Goal: Task Accomplishment & Management: Manage account settings

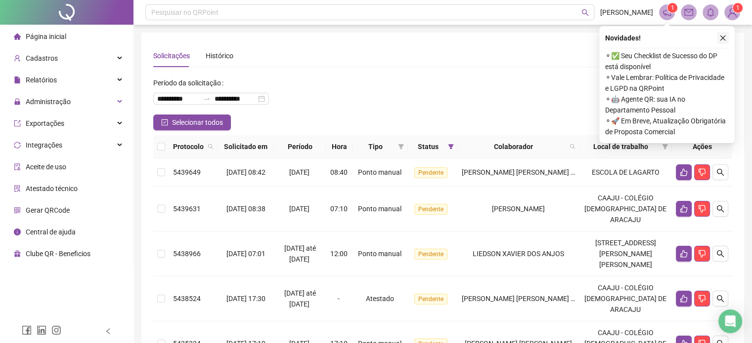
click at [722, 36] on icon "close" at bounding box center [722, 38] width 7 height 7
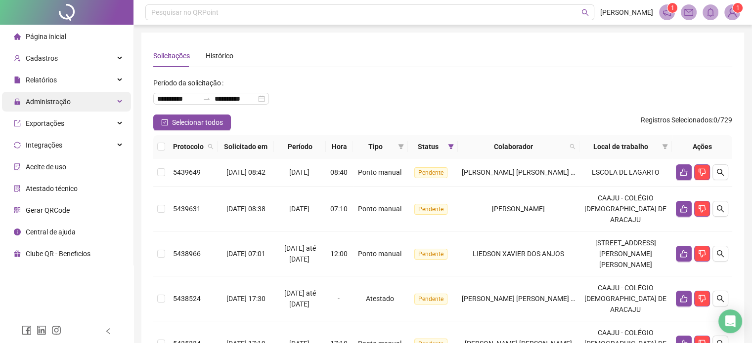
click at [120, 102] on icon at bounding box center [120, 102] width 5 height 0
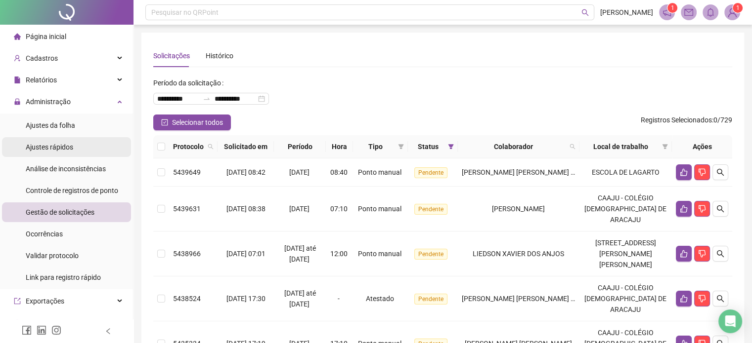
click at [84, 148] on li "Ajustes rápidos" at bounding box center [66, 147] width 129 height 20
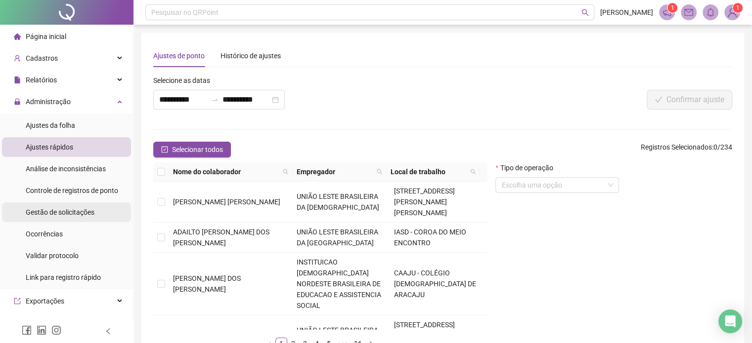
click at [74, 211] on span "Gestão de solicitações" at bounding box center [60, 213] width 69 height 8
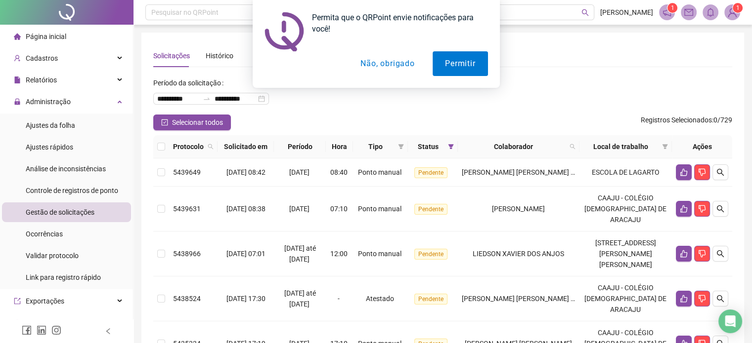
click at [385, 63] on button "Não, obrigado" at bounding box center [387, 63] width 79 height 25
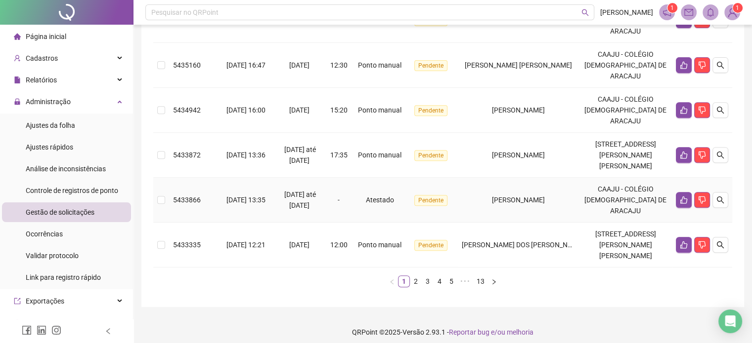
scroll to position [446, 0]
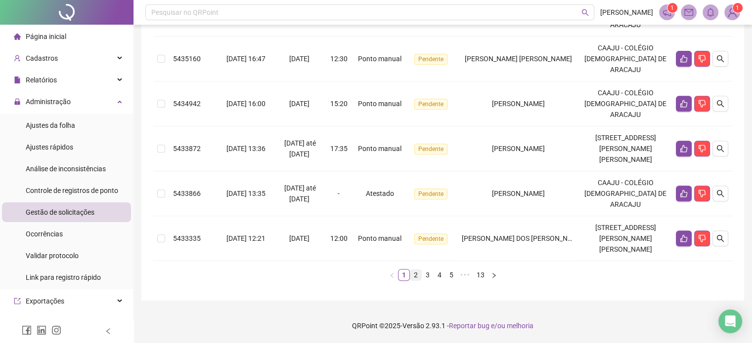
click at [417, 273] on link "2" at bounding box center [415, 275] width 11 height 11
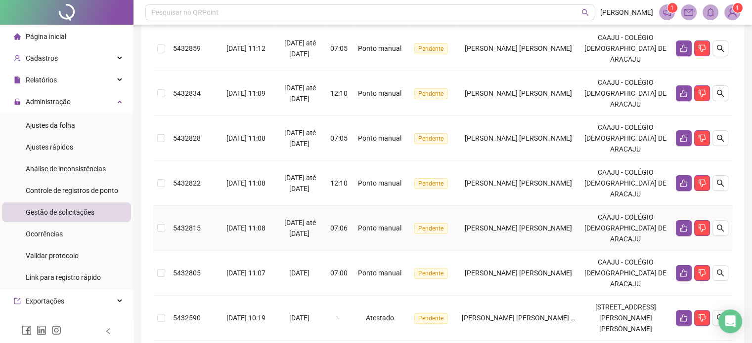
scroll to position [375, 0]
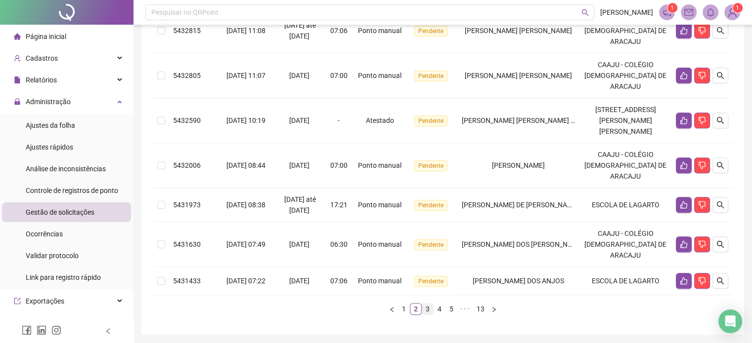
click at [426, 315] on link "3" at bounding box center [427, 309] width 11 height 11
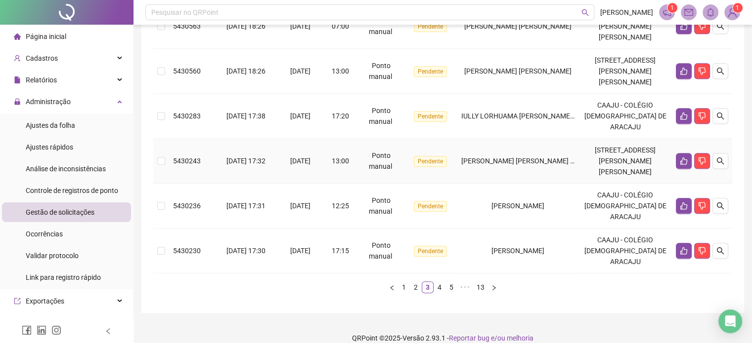
scroll to position [490, 0]
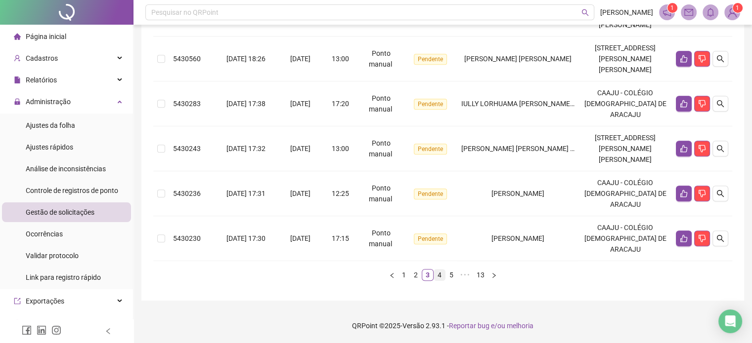
click at [440, 276] on link "4" at bounding box center [439, 275] width 11 height 11
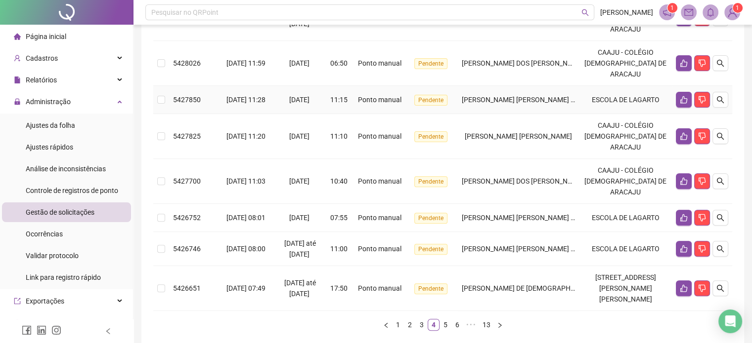
scroll to position [424, 0]
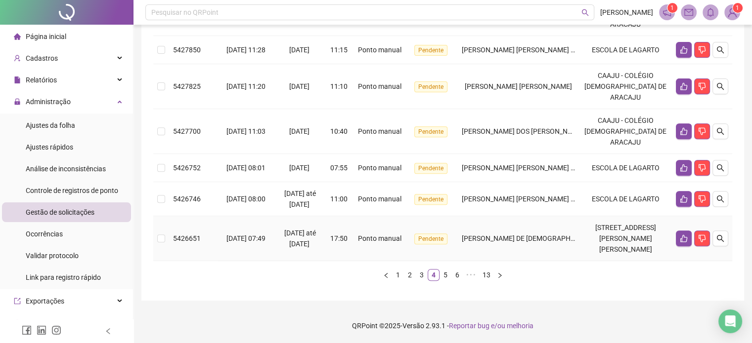
click at [561, 235] on span "[PERSON_NAME] DE [DEMOGRAPHIC_DATA][PERSON_NAME]" at bounding box center [555, 239] width 189 height 8
